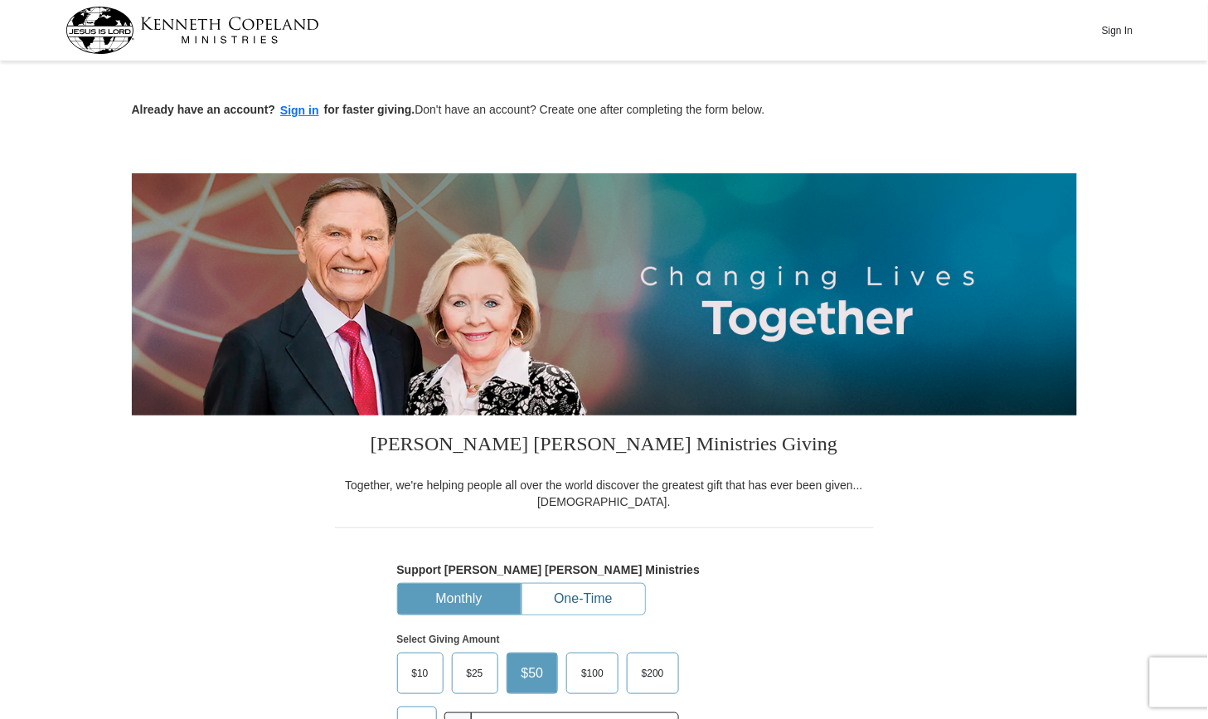
click at [589, 595] on button "One-Time" at bounding box center [583, 599] width 123 height 31
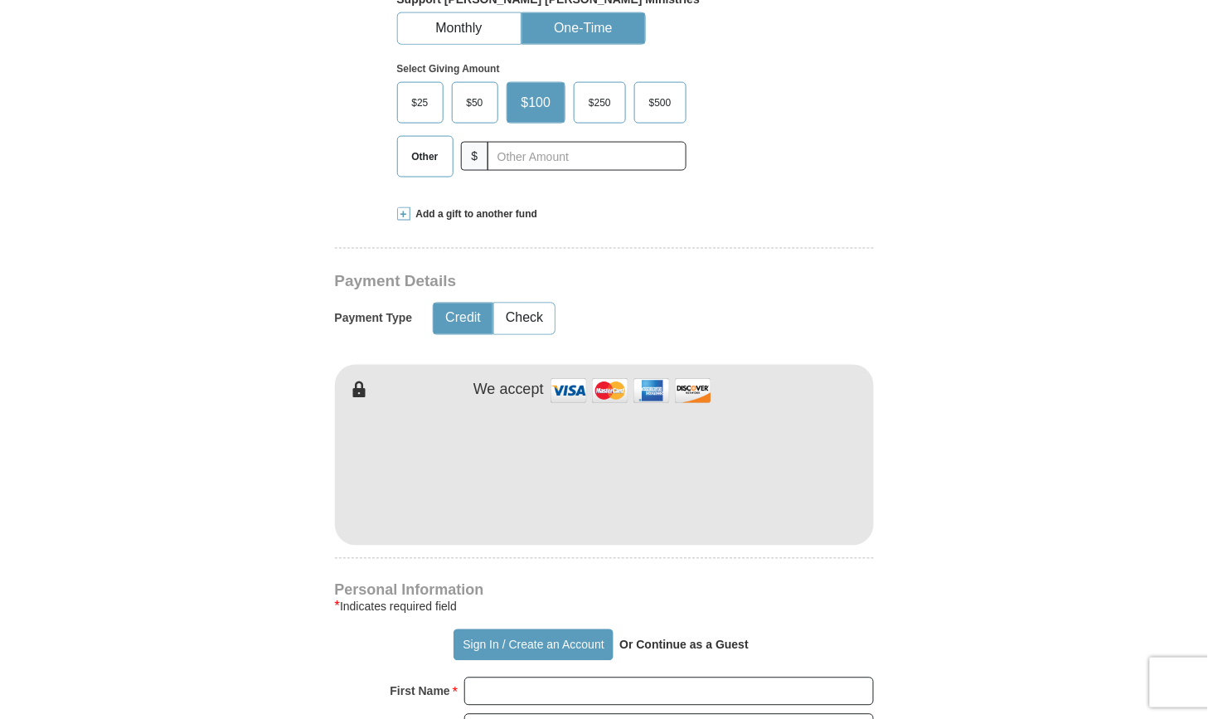
scroll to position [575, 0]
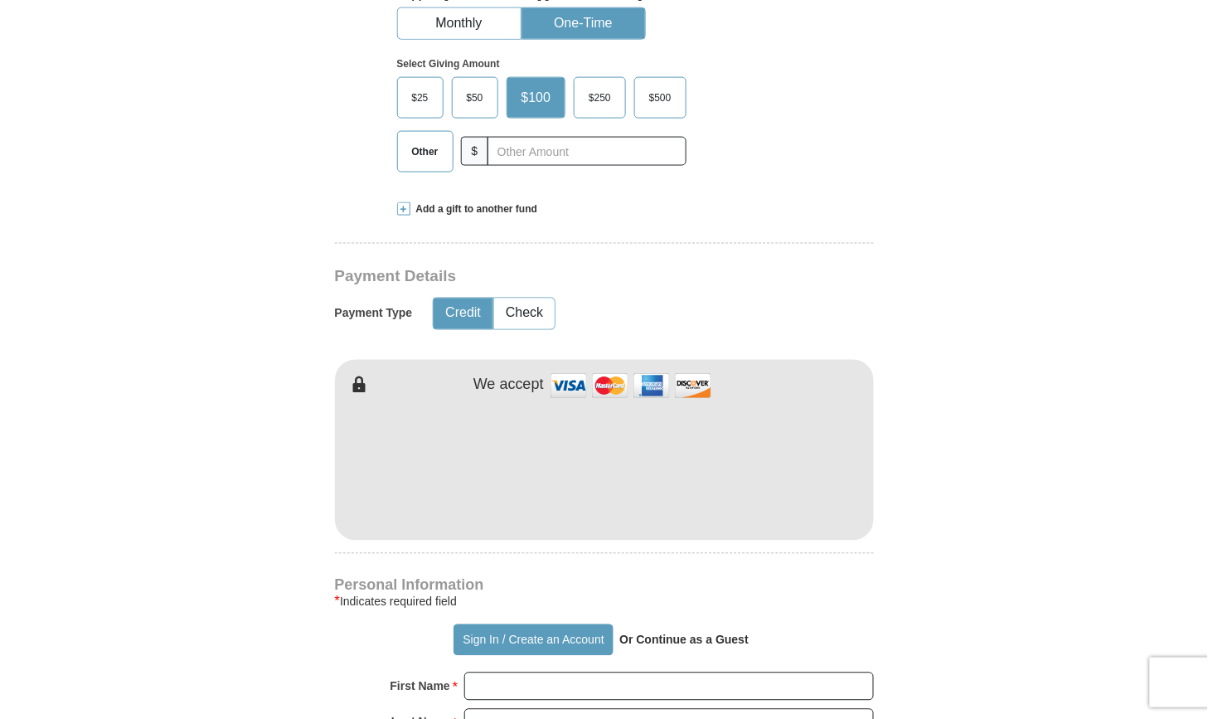
click at [418, 153] on span "Other" at bounding box center [425, 151] width 43 height 25
click at [0, 0] on input "Other" at bounding box center [0, 0] width 0 height 0
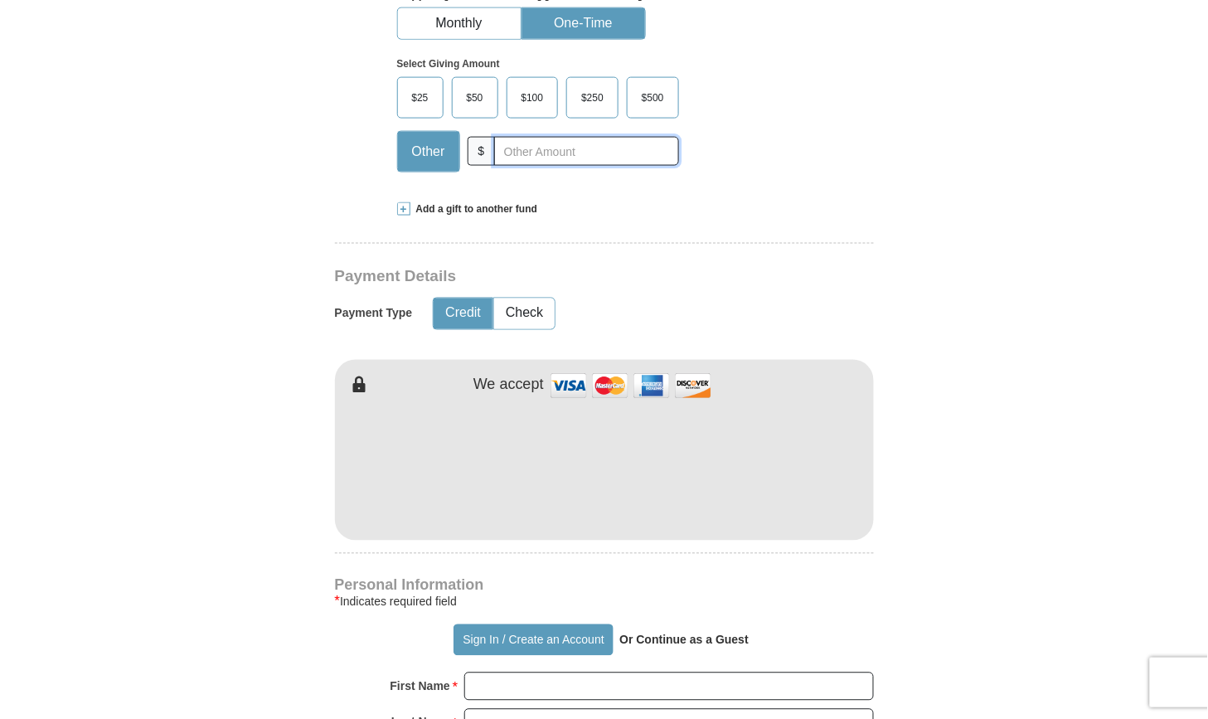
click at [521, 146] on input "text" at bounding box center [586, 151] width 184 height 29
type input "32.00"
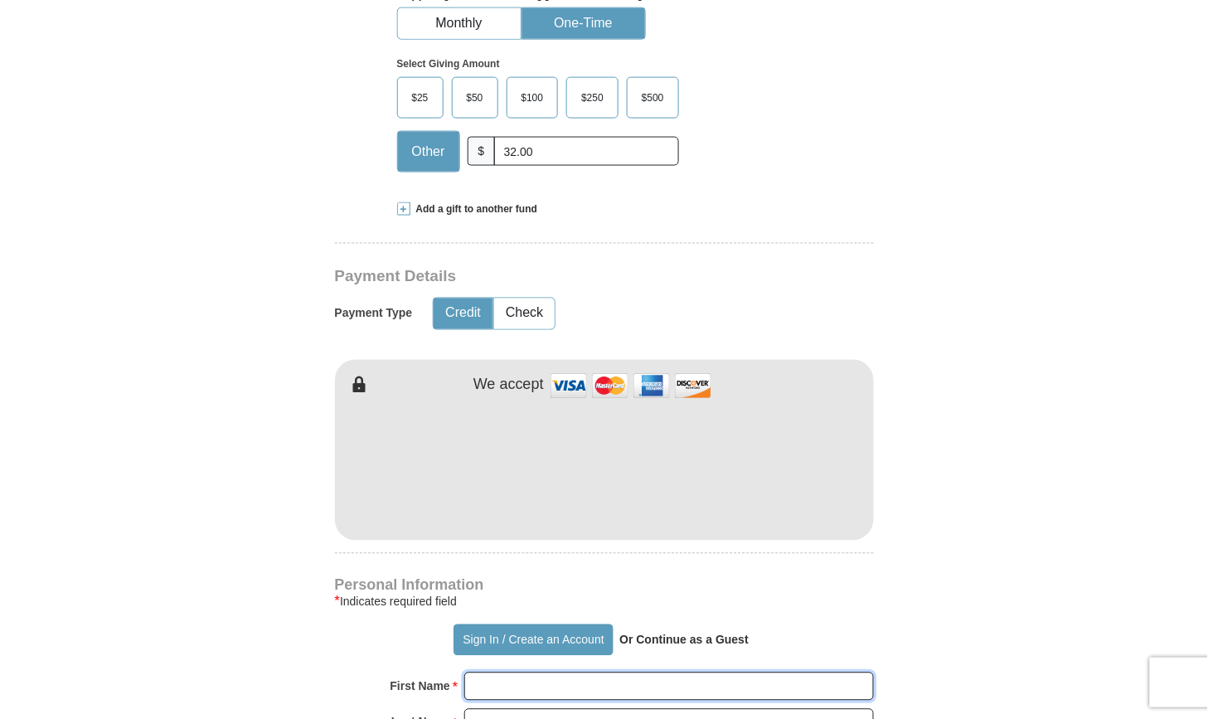
type input "[PERSON_NAME]"
type input "stanoff"
type input "[EMAIL_ADDRESS][DOMAIN_NAME]"
type input "[STREET_ADDRESS]"
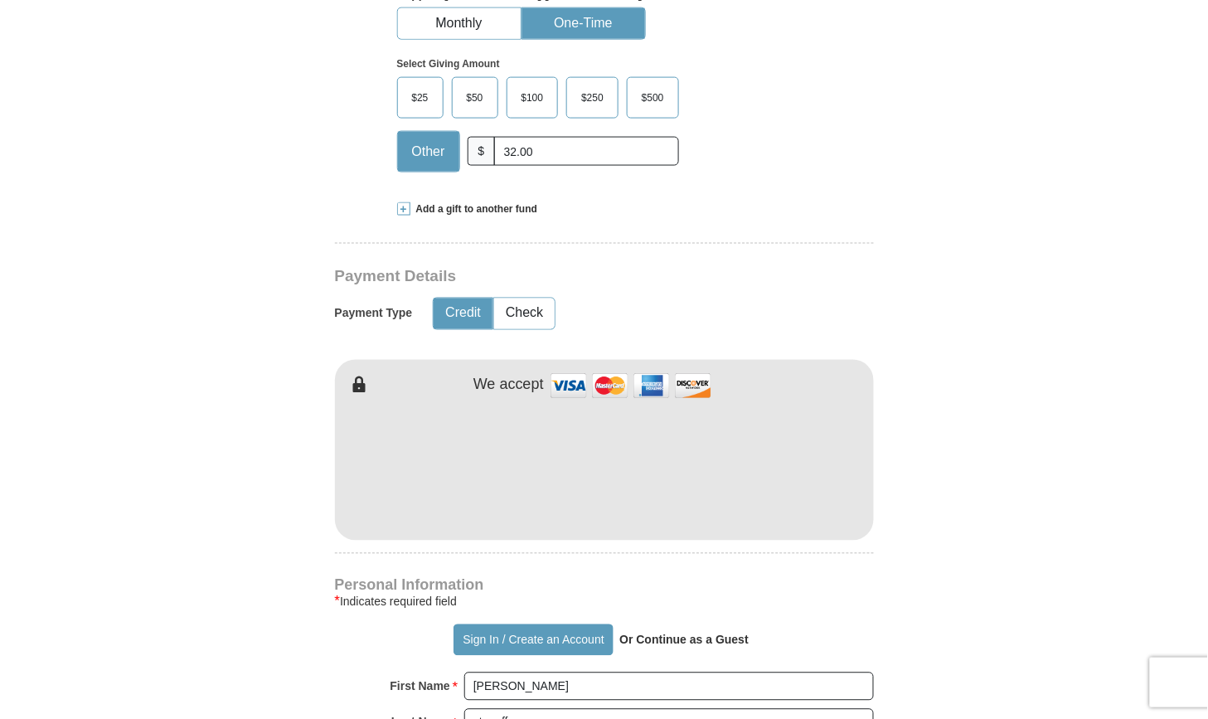
type input "ATALISSA"
select select "IA"
type input "52720"
type input "3197774180"
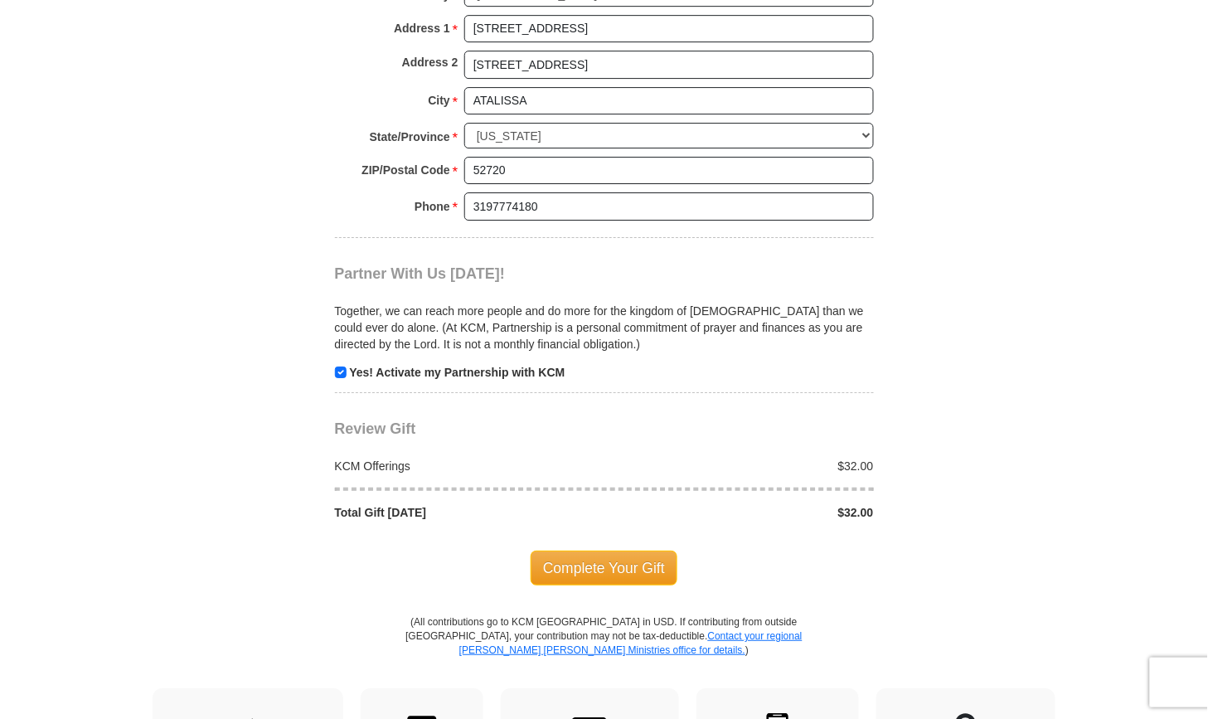
scroll to position [1417, 0]
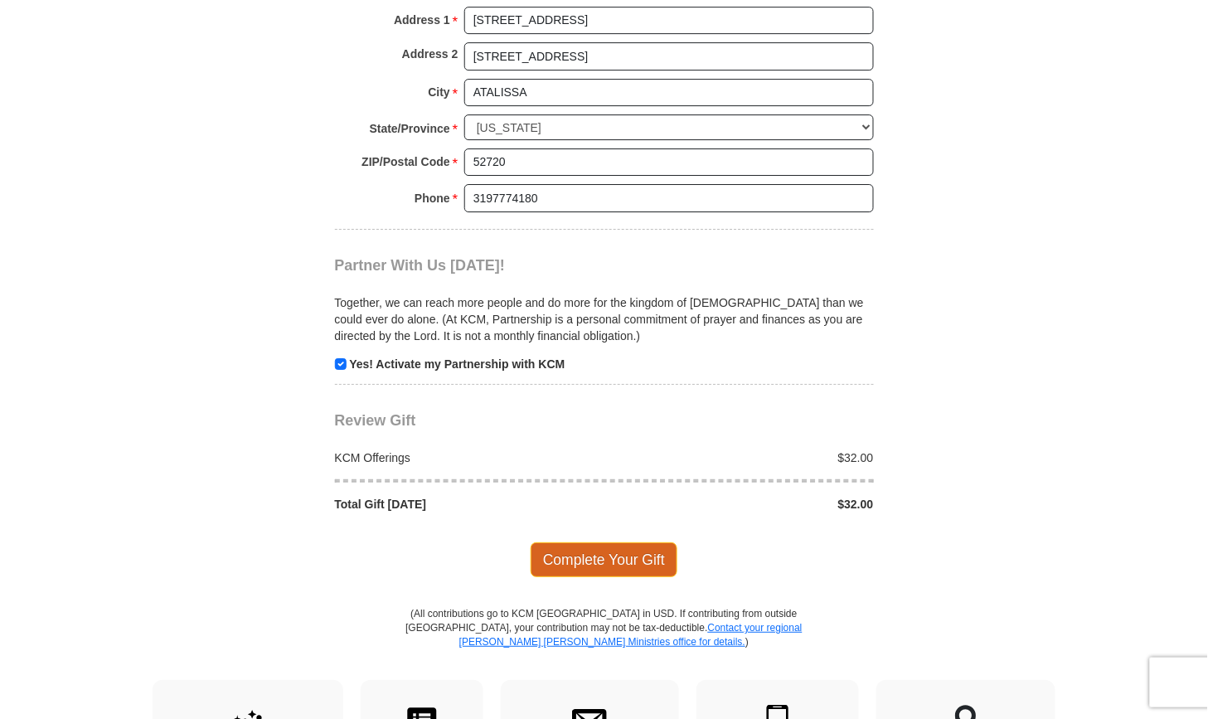
click at [593, 552] on span "Complete Your Gift" at bounding box center [603, 559] width 147 height 35
